Goal: Transaction & Acquisition: Purchase product/service

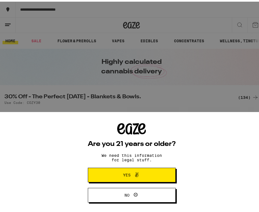
click at [155, 172] on button "Yes" at bounding box center [132, 173] width 88 height 15
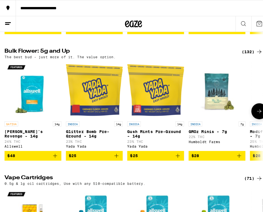
scroll to position [604, 0]
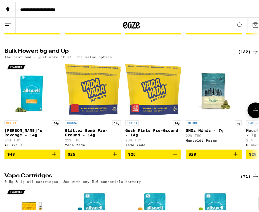
click at [155, 145] on div "Yada Yada" at bounding box center [153, 143] width 56 height 4
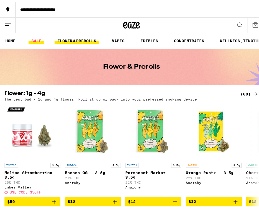
click at [37, 39] on link "SALE" at bounding box center [36, 39] width 16 height 7
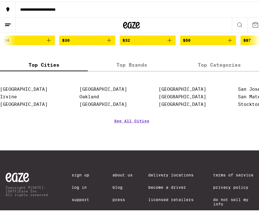
scroll to position [425, 0]
